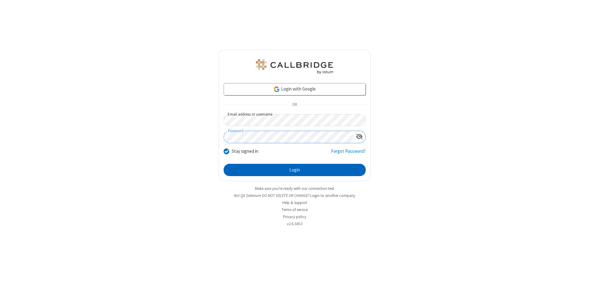
click at [295, 170] on button "Login" at bounding box center [295, 170] width 142 height 12
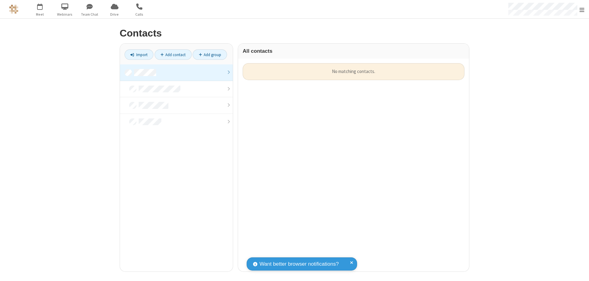
scroll to position [208, 227]
click at [176, 72] on link at bounding box center [176, 72] width 113 height 17
click at [173, 55] on link "Add contact" at bounding box center [173, 54] width 37 height 10
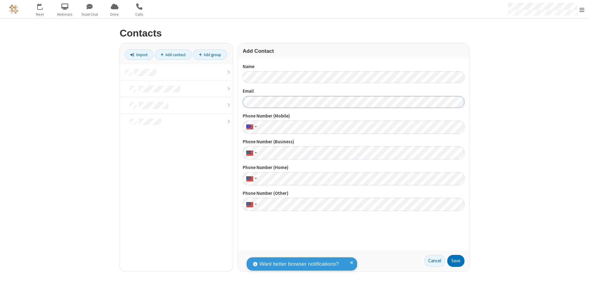
click at [456, 261] on button "Save" at bounding box center [456, 261] width 17 height 12
